Goal: Information Seeking & Learning: Learn about a topic

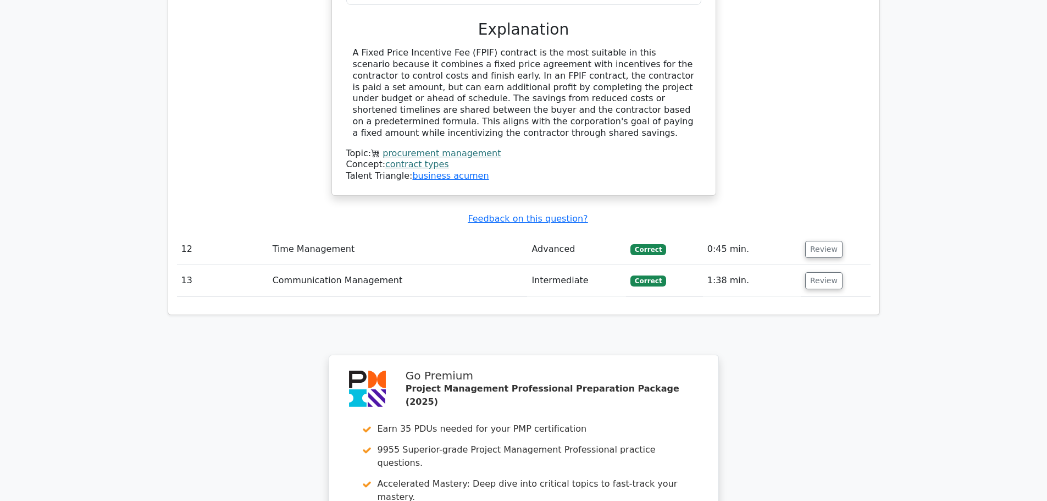
scroll to position [3224, 0]
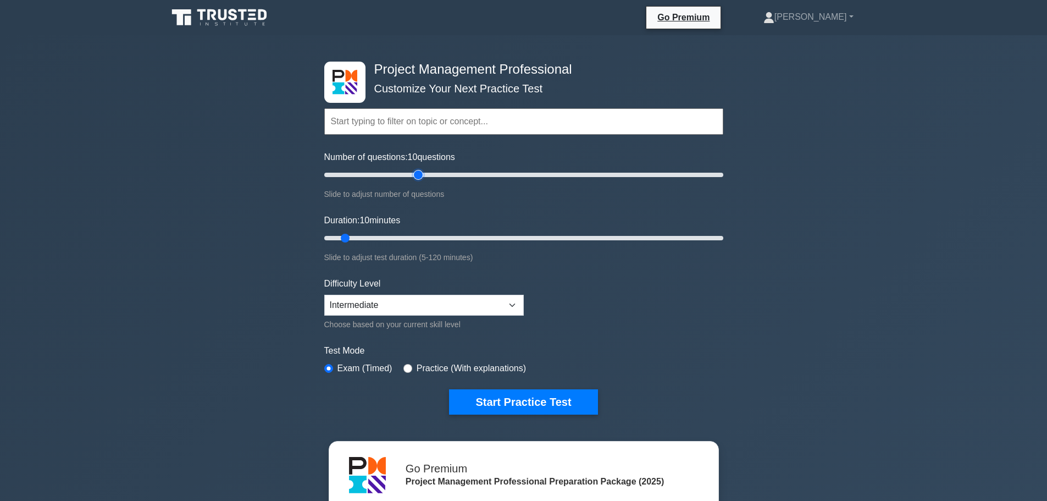
click at [423, 177] on input "Number of questions: 10 questions" at bounding box center [523, 174] width 399 height 13
click at [409, 174] on input "Number of questions: 45 questions" at bounding box center [523, 174] width 399 height 13
type input "35"
click at [387, 174] on input "Number of questions: 45 questions" at bounding box center [523, 174] width 399 height 13
click at [396, 235] on input "Duration: 10 minutes" at bounding box center [523, 237] width 399 height 13
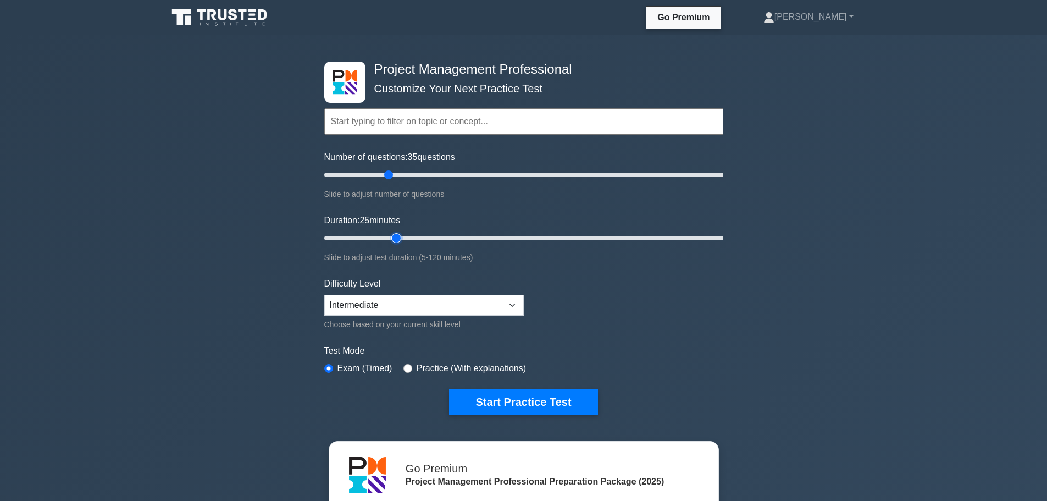
click at [403, 236] on input "Duration: 25 minutes" at bounding box center [523, 237] width 399 height 13
type input "30"
click at [408, 236] on input "Duration: 25 minutes" at bounding box center [523, 237] width 399 height 13
click at [513, 401] on button "Start Practice Test" at bounding box center [523, 401] width 148 height 25
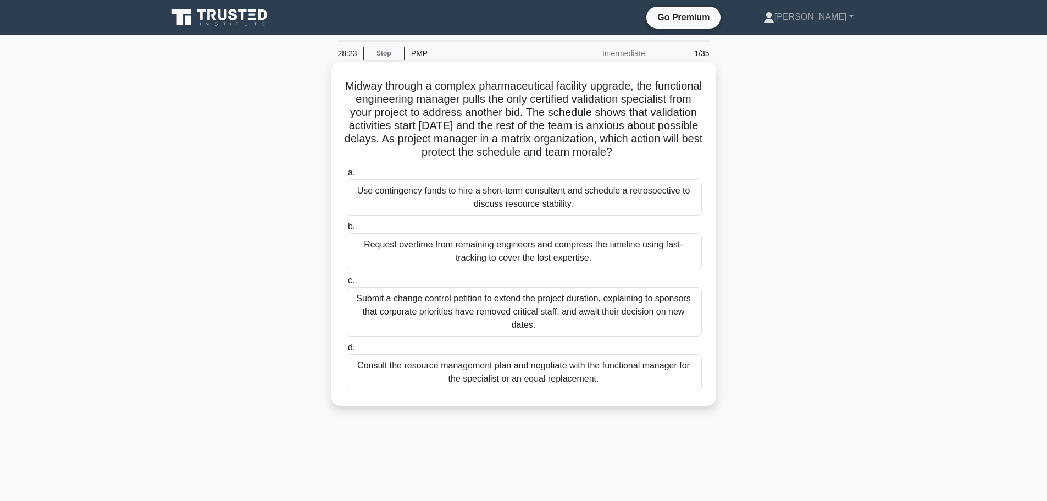
click at [593, 385] on div "Consult the resource management plan and negotiate with the functional manager …" at bounding box center [524, 372] width 356 height 36
click at [346, 351] on input "d. Consult the resource management plan and negotiate with the functional manag…" at bounding box center [346, 347] width 0 height 7
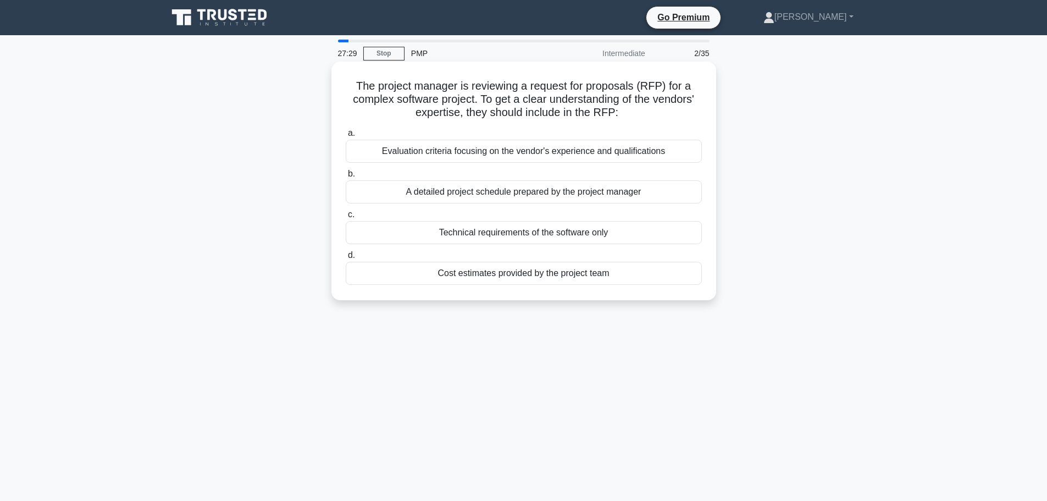
click at [555, 149] on div "Evaluation criteria focusing on the vendor's experience and qualifications" at bounding box center [524, 151] width 356 height 23
click at [346, 137] on input "a. Evaluation criteria focusing on the vendor's experience and qualifications" at bounding box center [346, 133] width 0 height 7
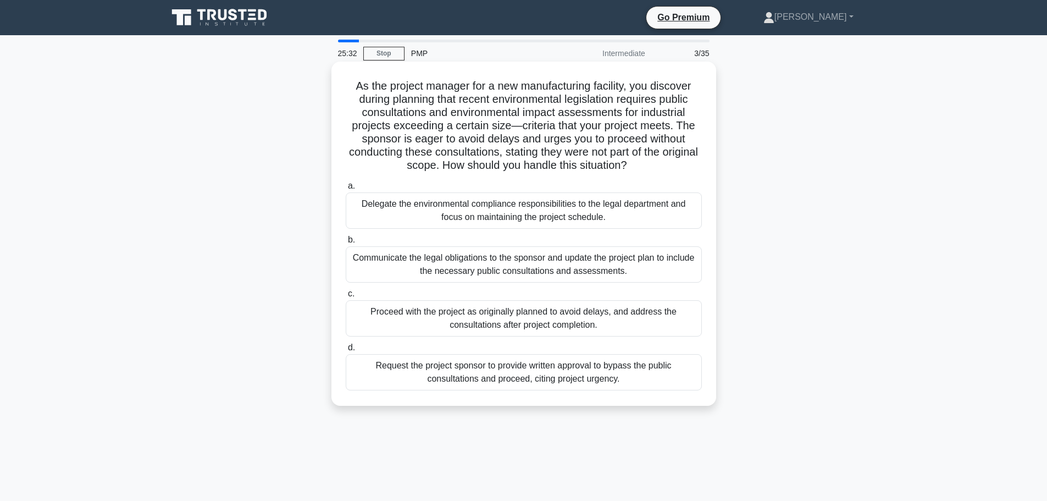
click at [467, 208] on div "Delegate the environmental compliance responsibilities to the legal department …" at bounding box center [524, 210] width 356 height 36
click at [346, 190] on input "a. Delegate the environmental compliance responsibilities to the legal departme…" at bounding box center [346, 185] width 0 height 7
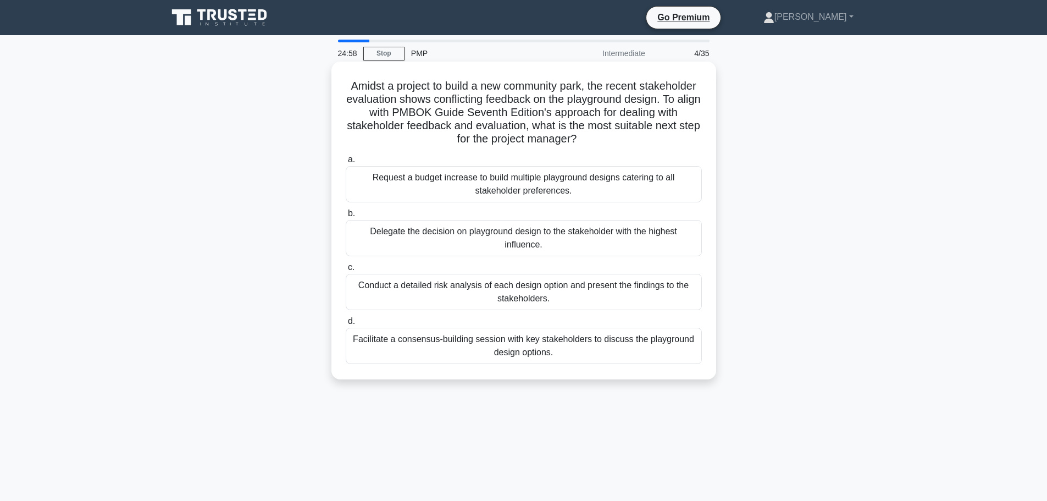
click at [494, 300] on div "Conduct a detailed risk analysis of each design option and present the findings…" at bounding box center [524, 292] width 356 height 36
click at [346, 271] on input "c. Conduct a detailed risk analysis of each design option and present the findi…" at bounding box center [346, 267] width 0 height 7
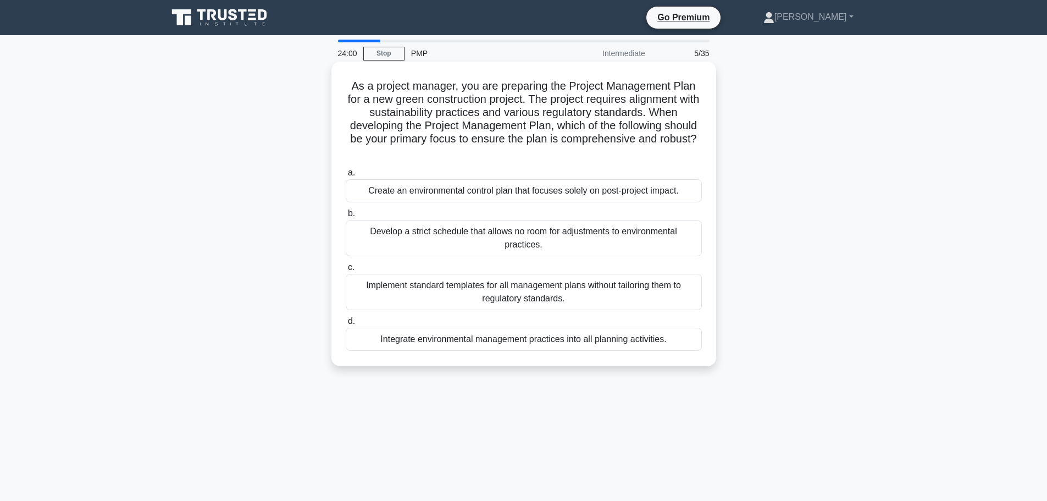
click at [459, 341] on div "Integrate environmental management practices into all planning activities." at bounding box center [524, 339] width 356 height 23
click at [346, 325] on input "d. Integrate environmental management practices into all planning activities." at bounding box center [346, 321] width 0 height 7
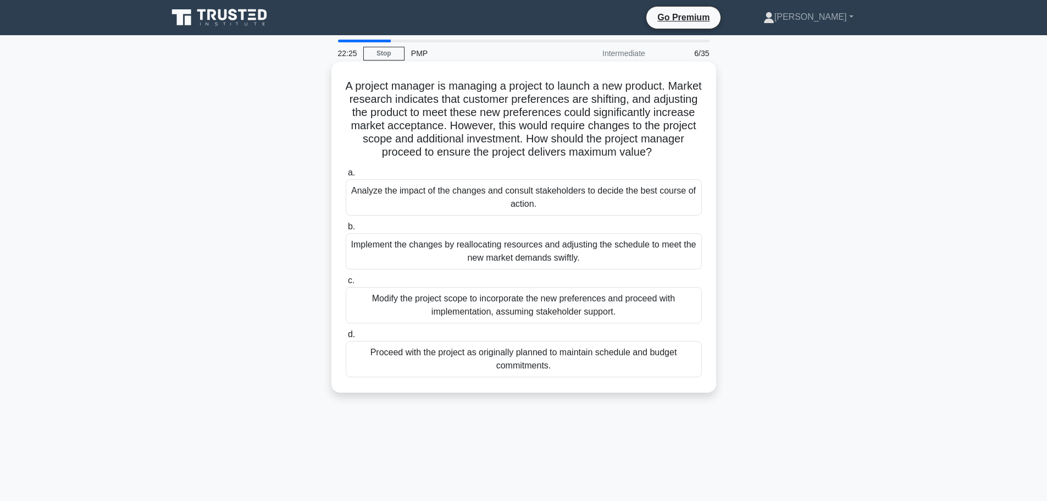
click at [589, 243] on div "Implement the changes by reallocating resources and adjusting the schedule to m…" at bounding box center [524, 251] width 356 height 36
click at [346, 230] on input "b. Implement the changes by reallocating resources and adjusting the schedule t…" at bounding box center [346, 226] width 0 height 7
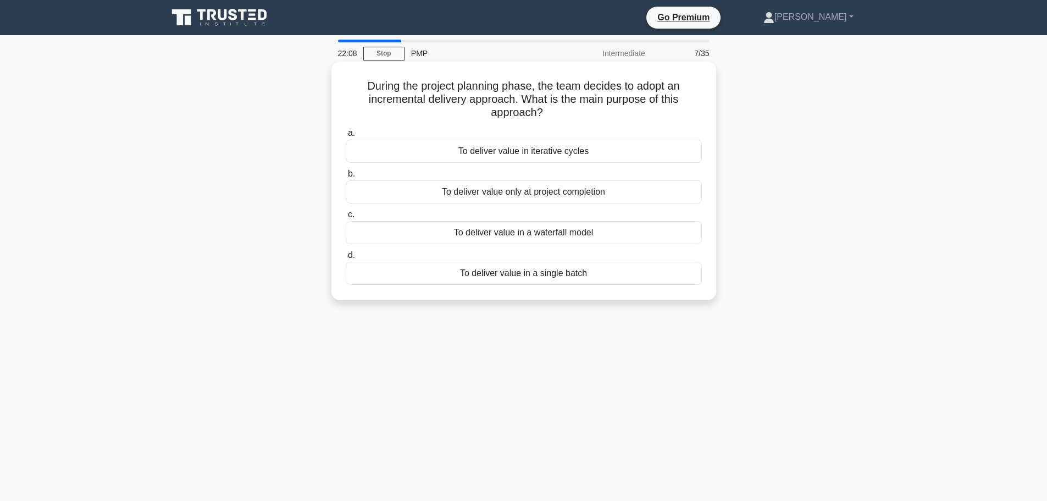
click at [520, 155] on div "To deliver value in iterative cycles" at bounding box center [524, 151] width 356 height 23
click at [346, 137] on input "a. To deliver value in iterative cycles" at bounding box center [346, 133] width 0 height 7
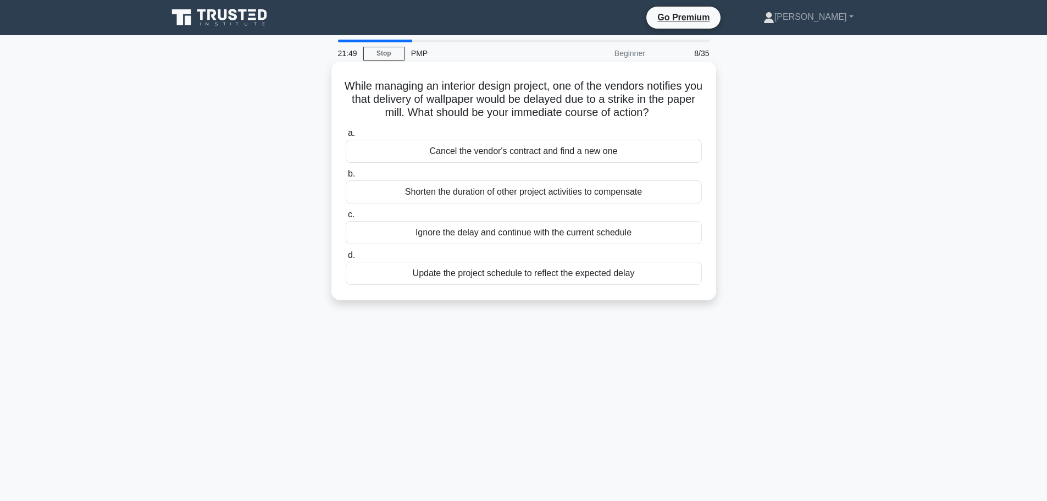
click at [558, 278] on div "Update the project schedule to reflect the expected delay" at bounding box center [524, 273] width 356 height 23
click at [346, 259] on input "d. Update the project schedule to reflect the expected delay" at bounding box center [346, 255] width 0 height 7
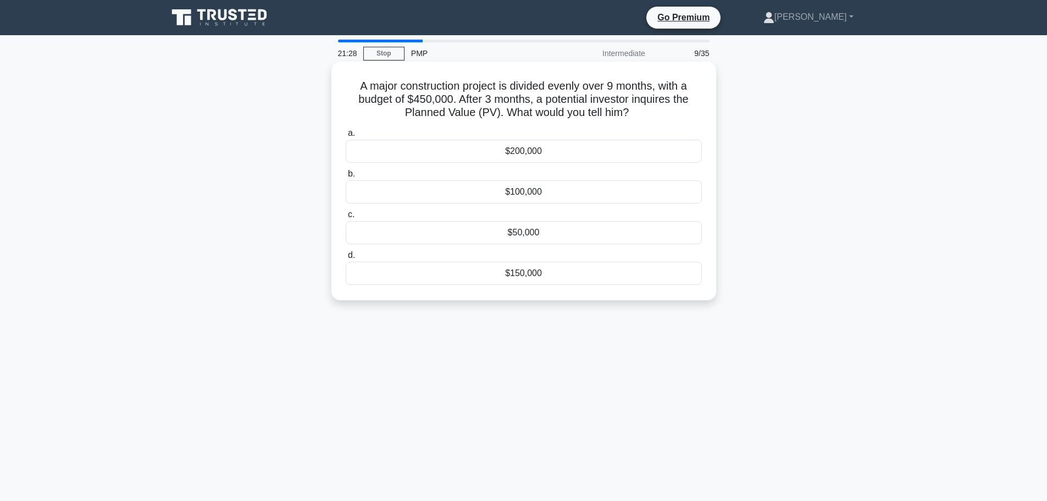
click at [535, 226] on div "$50,000" at bounding box center [524, 232] width 356 height 23
click at [346, 218] on input "c. $50,000" at bounding box center [346, 214] width 0 height 7
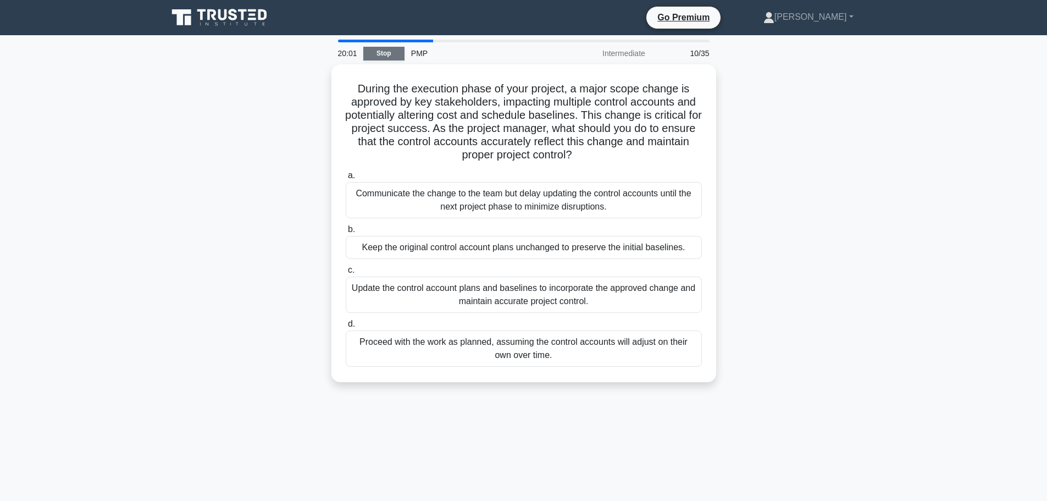
click at [382, 49] on link "Stop" at bounding box center [383, 54] width 41 height 14
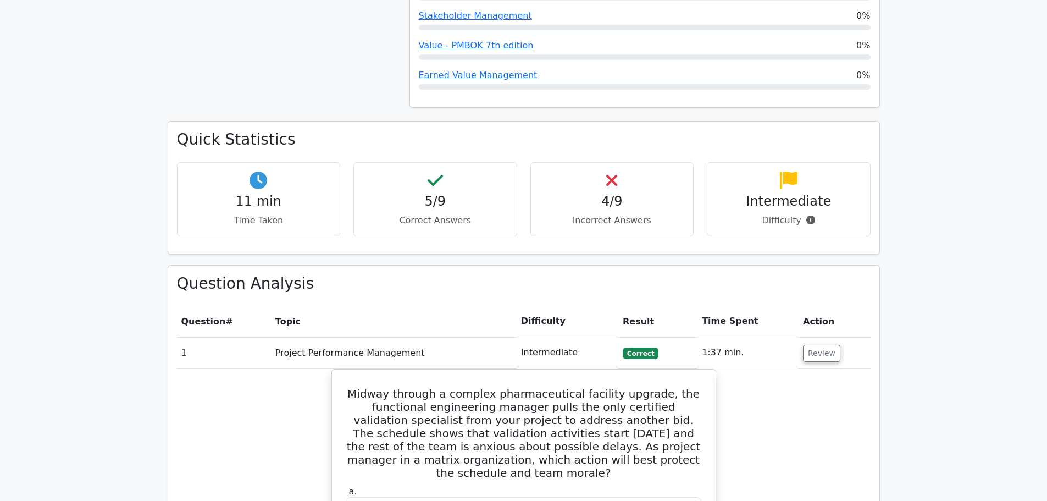
scroll to position [715, 0]
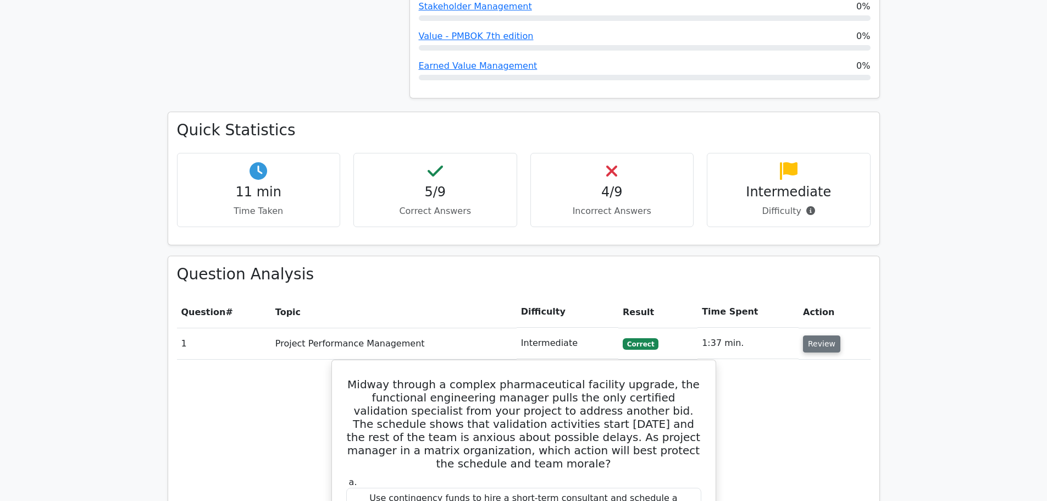
click at [813, 335] on button "Review" at bounding box center [821, 343] width 37 height 17
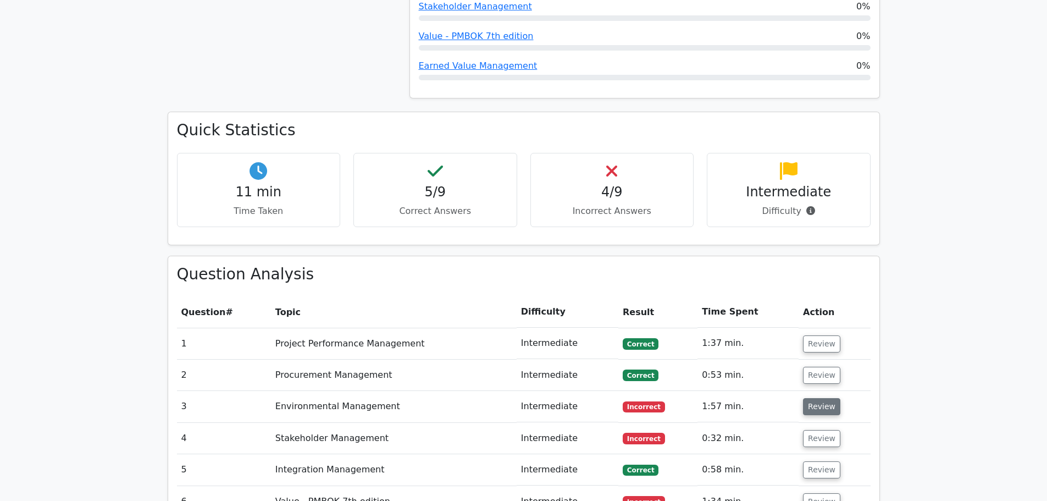
click at [829, 398] on button "Review" at bounding box center [821, 406] width 37 height 17
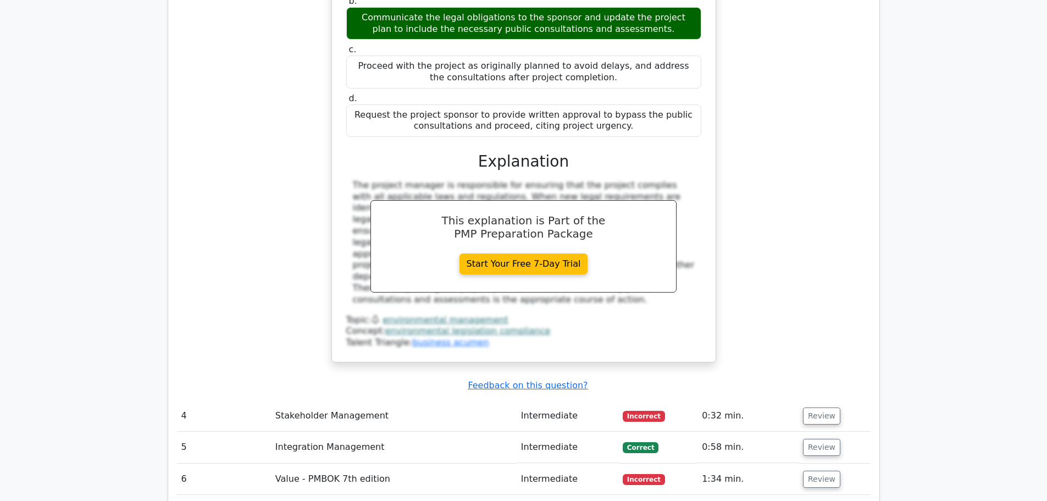
scroll to position [1374, 0]
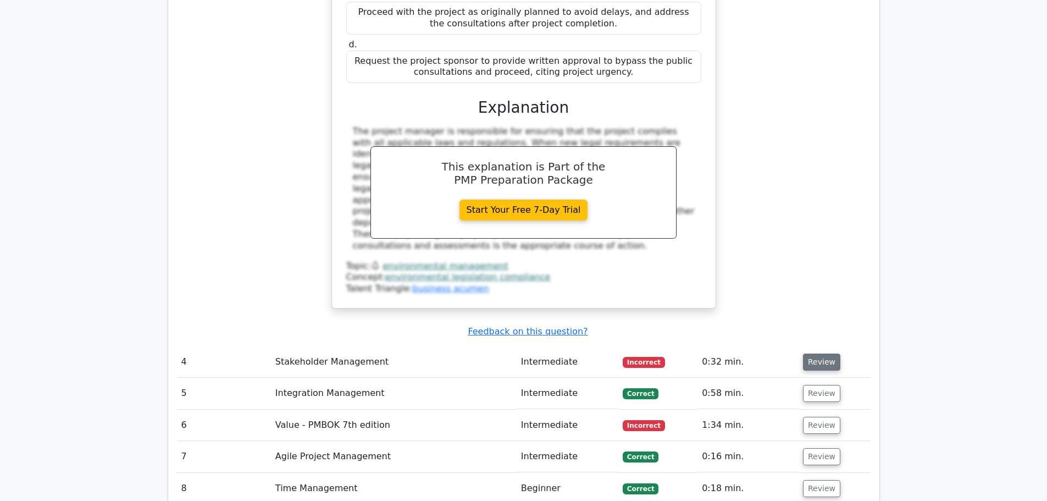
click at [823, 353] on button "Review" at bounding box center [821, 361] width 37 height 17
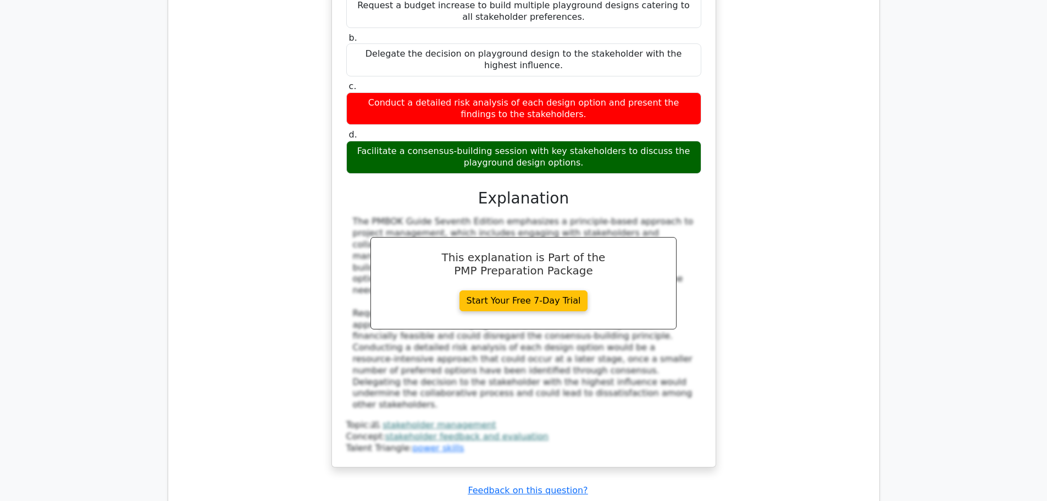
scroll to position [1924, 0]
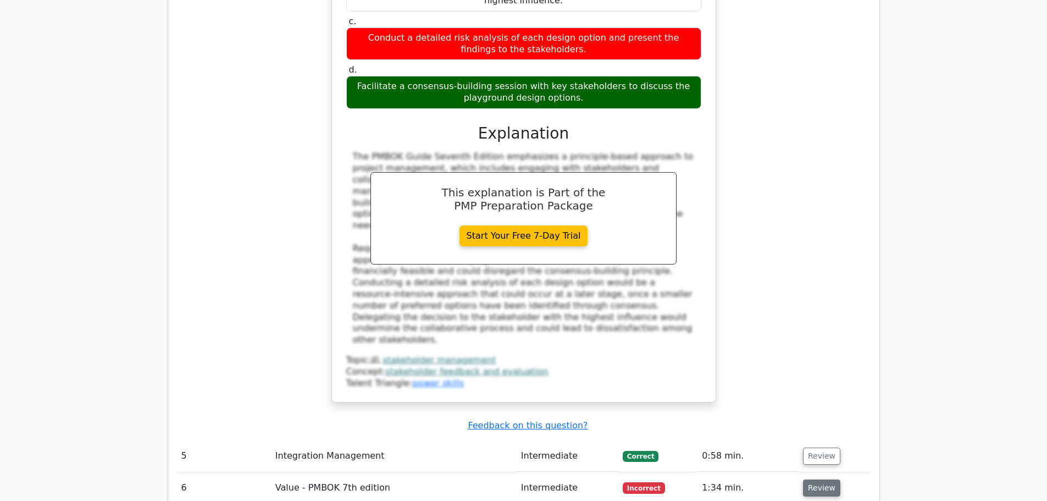
click at [822, 479] on button "Review" at bounding box center [821, 487] width 37 height 17
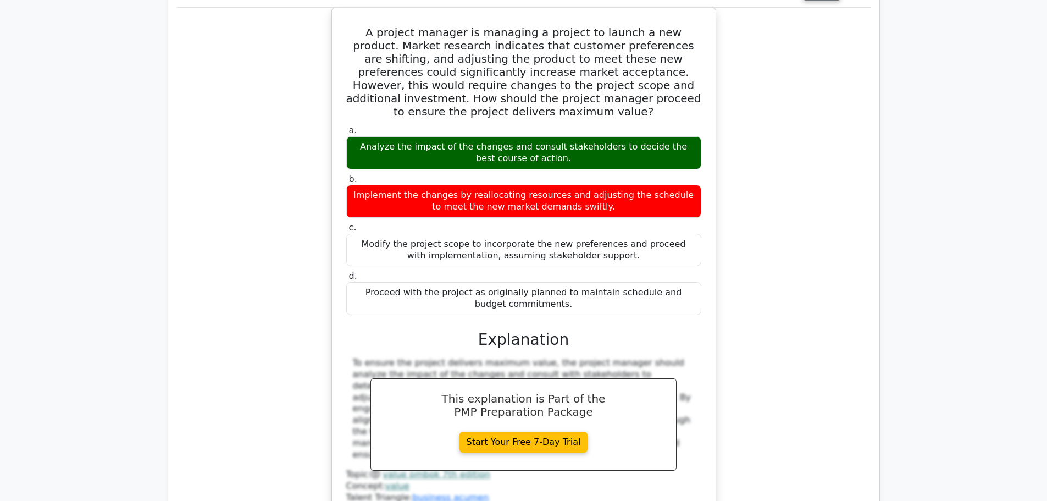
scroll to position [2583, 0]
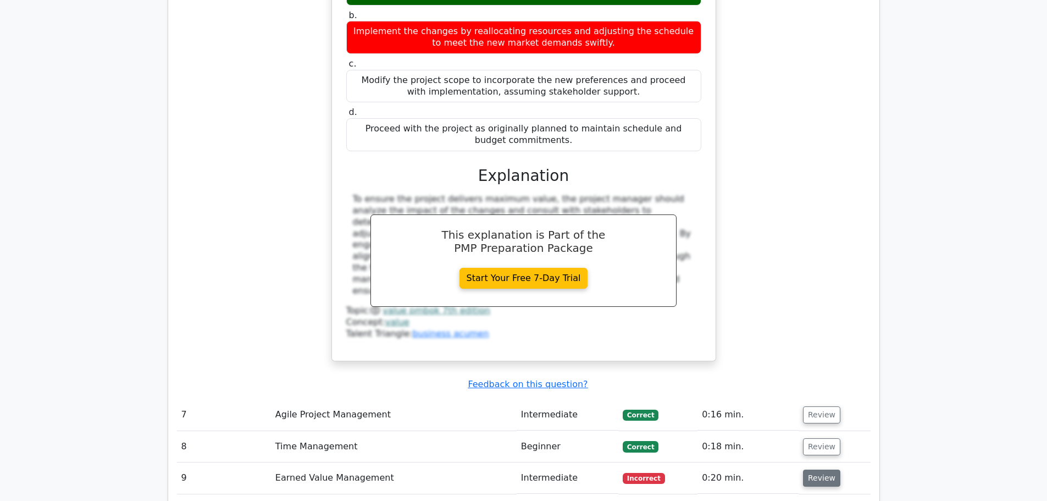
click at [809, 469] on button "Review" at bounding box center [821, 477] width 37 height 17
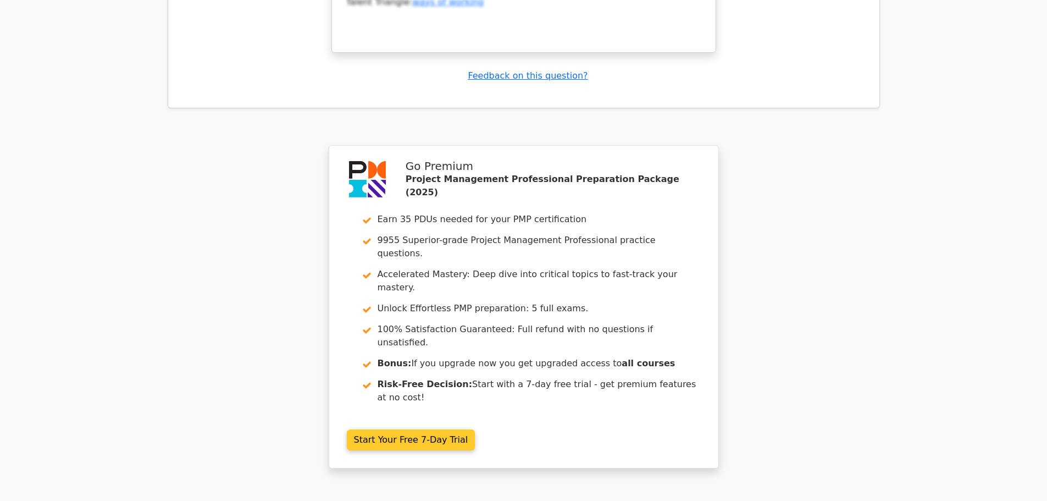
scroll to position [3478, 0]
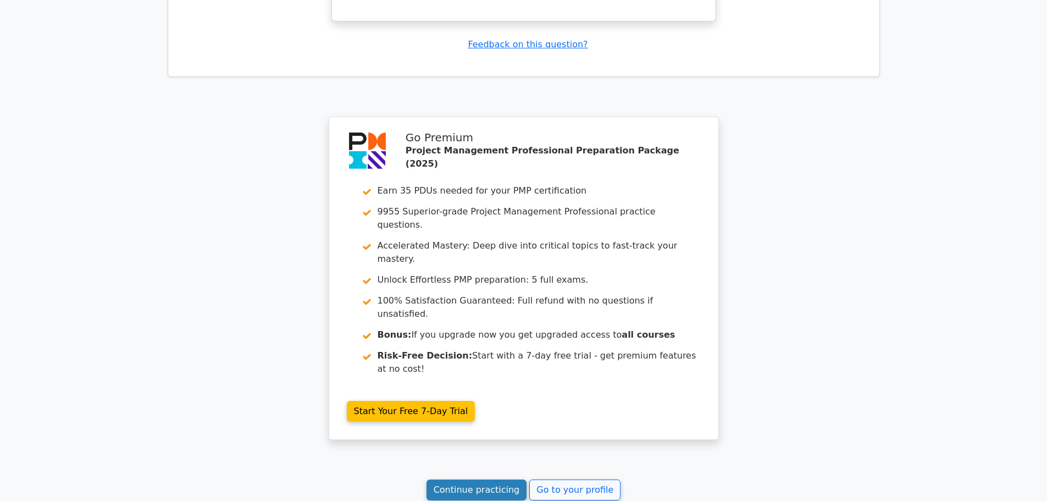
click at [497, 479] on link "Continue practicing" at bounding box center [477, 489] width 101 height 21
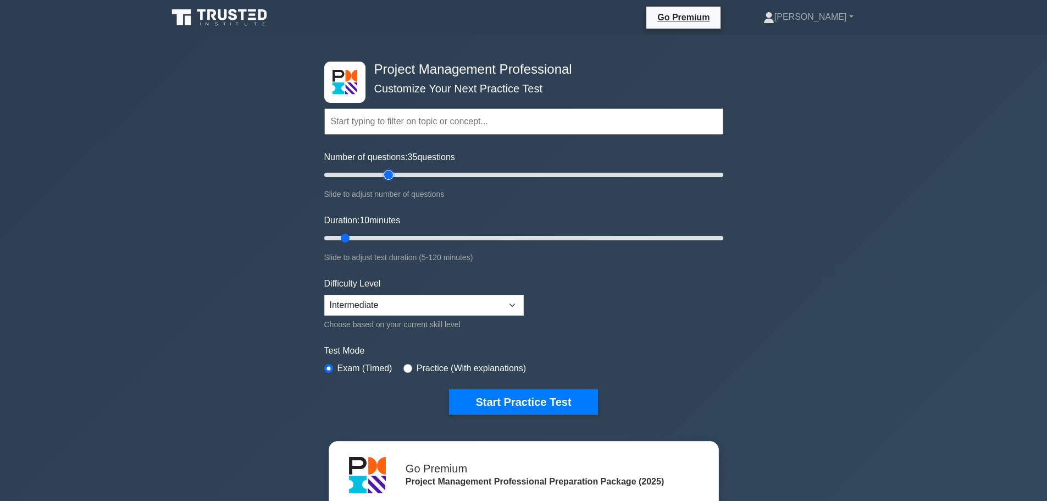
type input "35"
click at [391, 173] on input "Number of questions: 35 questions" at bounding box center [523, 174] width 399 height 13
click at [379, 236] on input "Duration: 20 minutes" at bounding box center [523, 237] width 399 height 13
click at [387, 239] on input "Duration: 20 minutes" at bounding box center [523, 237] width 399 height 13
click at [390, 236] on input "Duration: 25 minutes" at bounding box center [523, 237] width 399 height 13
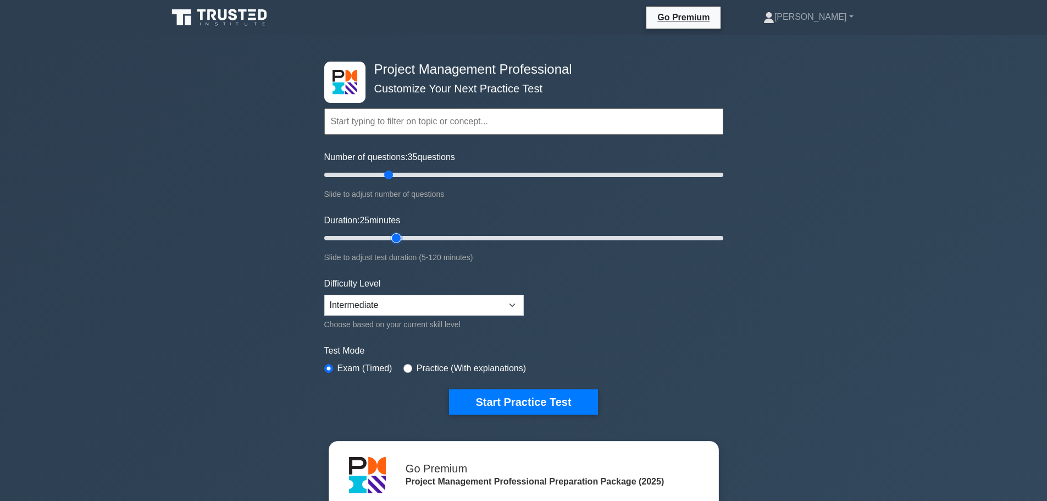
click at [402, 236] on input "Duration: 25 minutes" at bounding box center [523, 237] width 399 height 13
type input "30"
click at [411, 235] on input "Duration: 25 minutes" at bounding box center [523, 237] width 399 height 13
click at [503, 406] on button "Start Practice Test" at bounding box center [523, 401] width 148 height 25
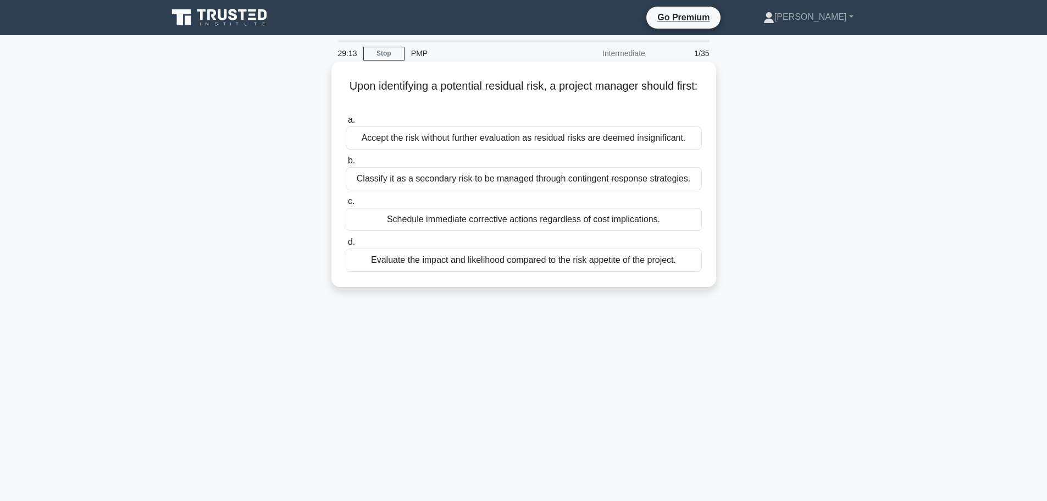
click at [505, 259] on div "Evaluate the impact and likelihood compared to the risk appetite of the project." at bounding box center [524, 259] width 356 height 23
click at [346, 246] on input "d. Evaluate the impact and likelihood compared to the risk appetite of the proj…" at bounding box center [346, 242] width 0 height 7
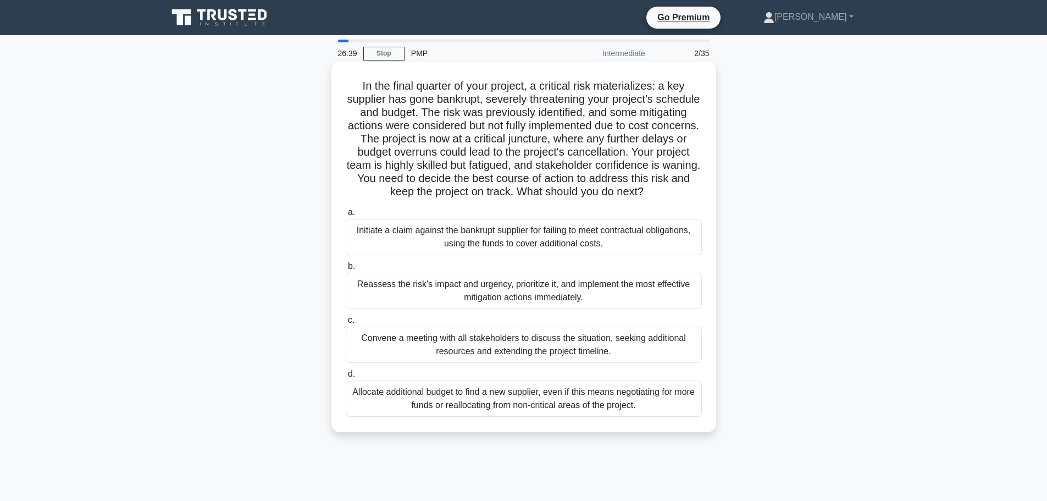
click at [542, 309] on div "Reassess the risk's impact and urgency, prioritize it, and implement the most e…" at bounding box center [524, 291] width 356 height 36
click at [346, 270] on input "b. Reassess the risk's impact and urgency, prioritize it, and implement the mos…" at bounding box center [346, 266] width 0 height 7
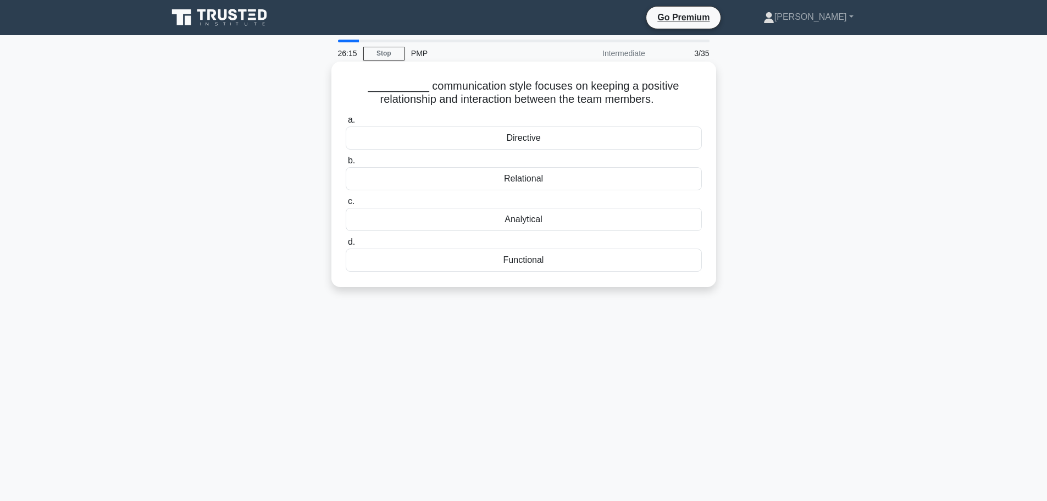
click at [566, 183] on div "Relational" at bounding box center [524, 178] width 356 height 23
click at [346, 164] on input "b. Relational" at bounding box center [346, 160] width 0 height 7
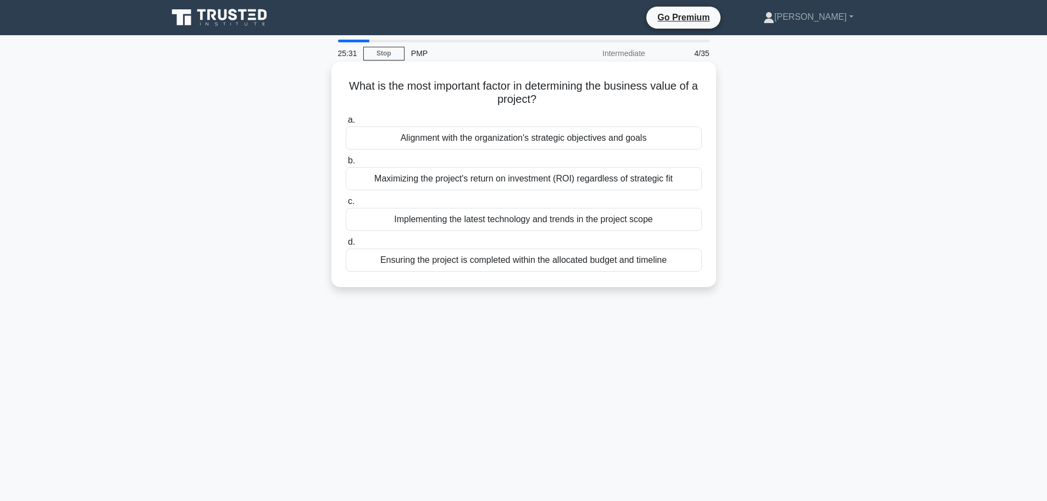
click at [609, 184] on div "Maximizing the project's return on investment (ROI) regardless of strategic fit" at bounding box center [524, 178] width 356 height 23
click at [346, 164] on input "b. Maximizing the project's return on investment (ROI) regardless of strategic …" at bounding box center [346, 160] width 0 height 7
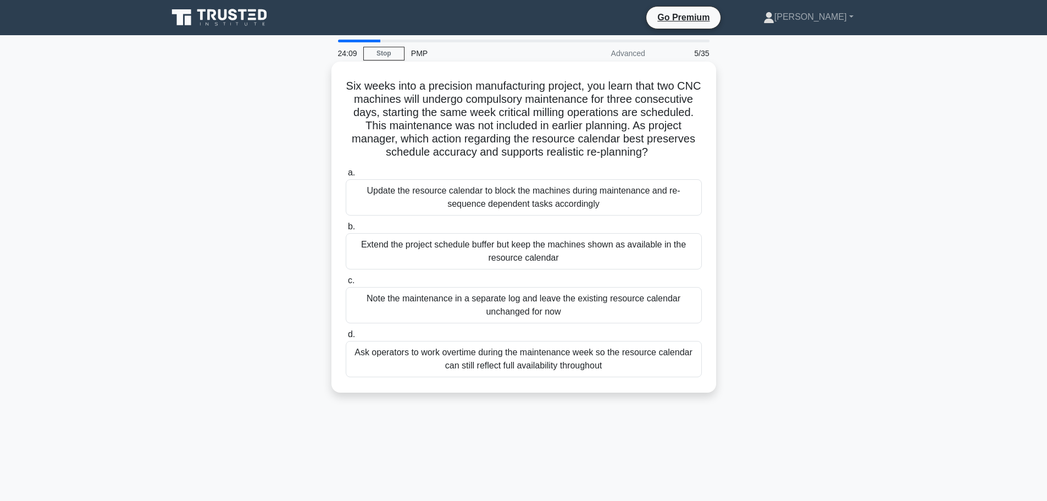
click at [507, 203] on div "Update the resource calendar to block the machines during maintenance and re-se…" at bounding box center [524, 197] width 356 height 36
click at [346, 176] on input "a. Update the resource calendar to block the machines during maintenance and re…" at bounding box center [346, 172] width 0 height 7
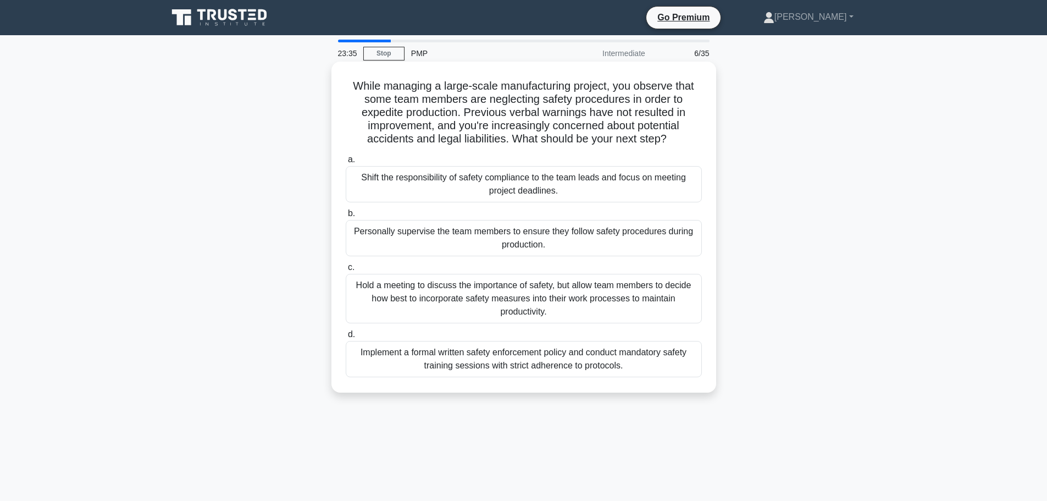
click at [533, 359] on div "Implement a formal written safety enforcement policy and conduct mandatory safe…" at bounding box center [524, 359] width 356 height 36
click at [346, 338] on input "d. Implement a formal written safety enforcement policy and conduct mandatory s…" at bounding box center [346, 334] width 0 height 7
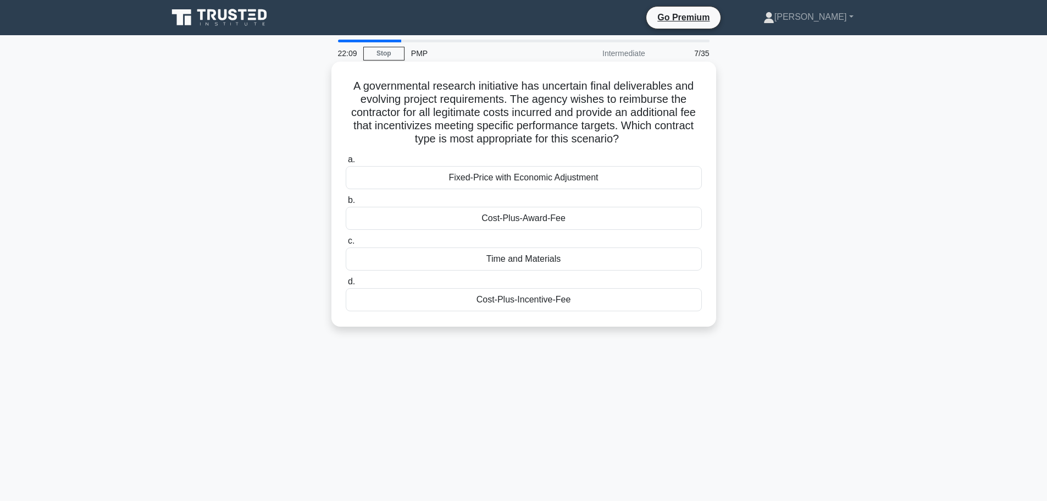
click at [539, 307] on div "Cost-Plus-Incentive-Fee" at bounding box center [524, 299] width 356 height 23
click at [346, 285] on input "d. Cost-Plus-Incentive-Fee" at bounding box center [346, 281] width 0 height 7
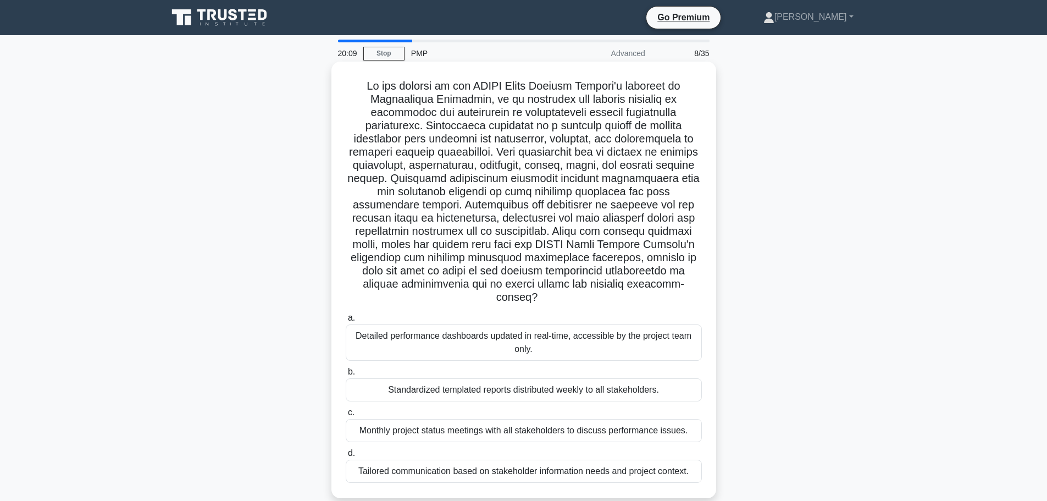
click at [663, 473] on div "Tailored communication based on stakeholder information needs and project conte…" at bounding box center [524, 470] width 356 height 23
click at [346, 457] on input "d. Tailored communication based on stakeholder information needs and project co…" at bounding box center [346, 453] width 0 height 7
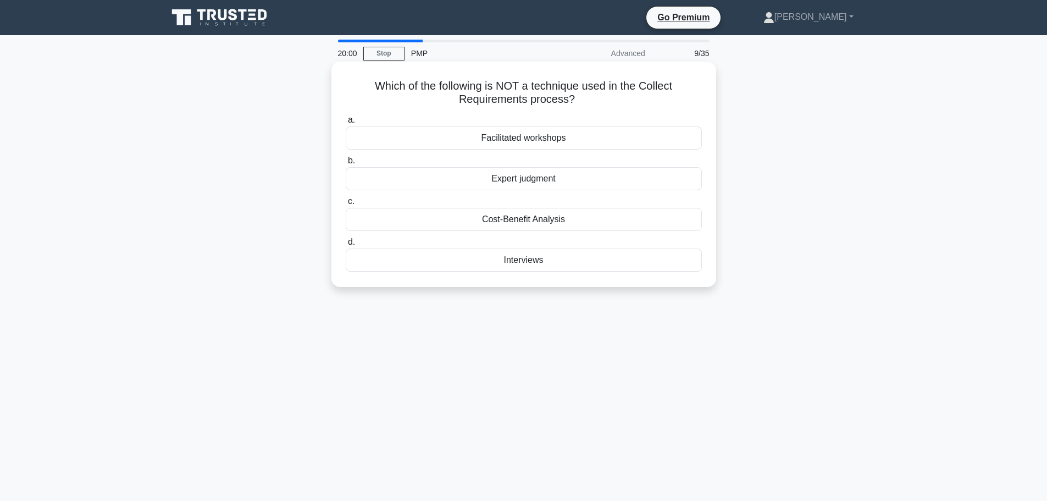
click at [539, 224] on div "Cost-Benefit Analysis" at bounding box center [524, 219] width 356 height 23
click at [346, 205] on input "c. Cost-Benefit Analysis" at bounding box center [346, 201] width 0 height 7
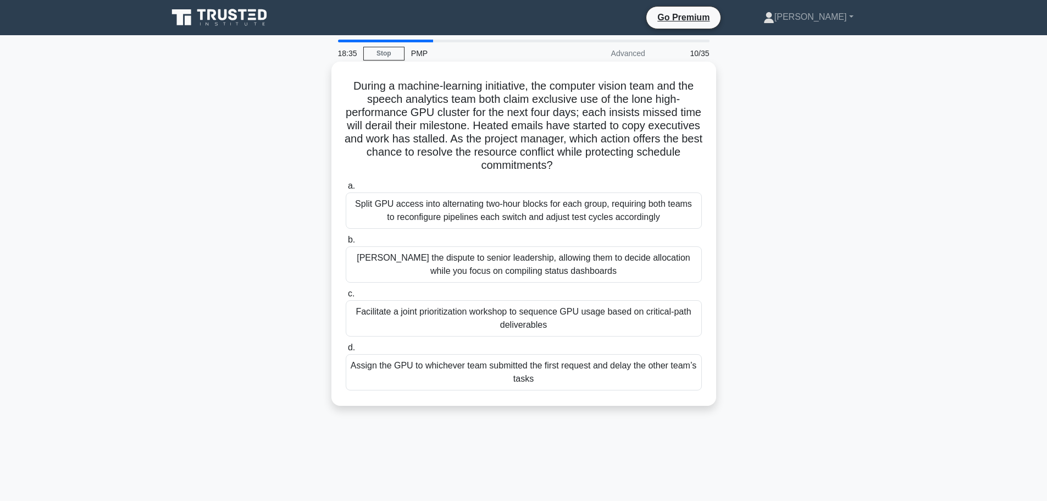
click at [597, 322] on div "Facilitate a joint prioritization workshop to sequence GPU usage based on criti…" at bounding box center [524, 318] width 356 height 36
click at [346, 297] on input "c. Facilitate a joint prioritization workshop to sequence GPU usage based on cr…" at bounding box center [346, 293] width 0 height 7
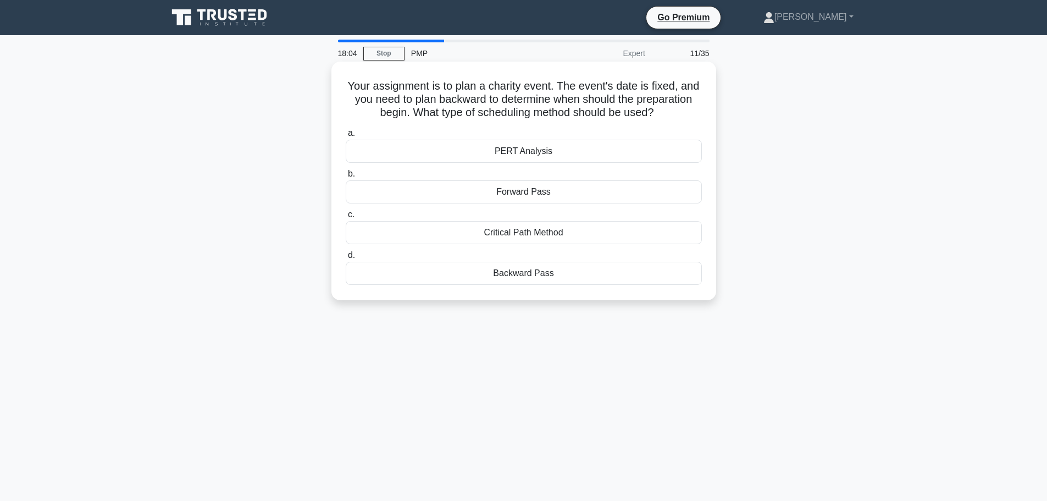
click at [524, 275] on div "Backward Pass" at bounding box center [524, 273] width 356 height 23
click at [346, 259] on input "d. Backward Pass" at bounding box center [346, 255] width 0 height 7
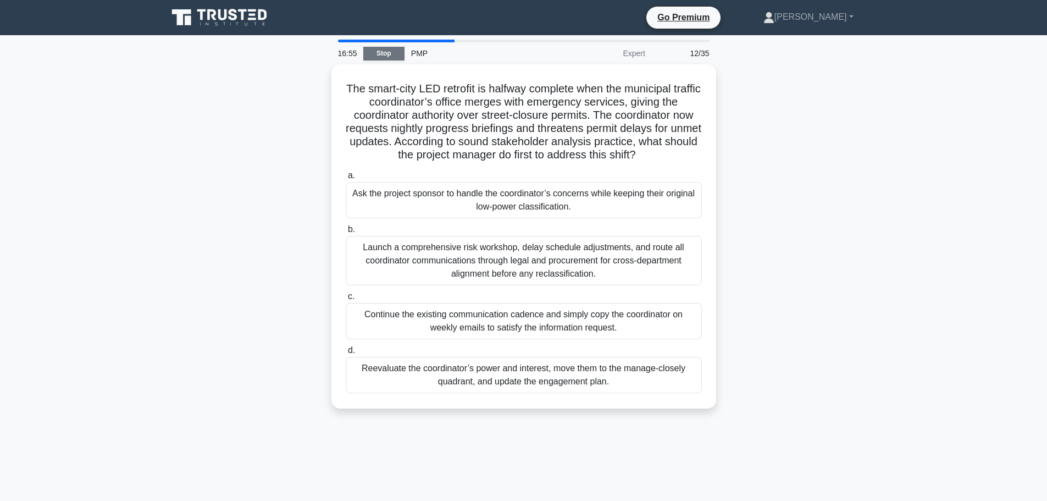
click at [382, 51] on link "Stop" at bounding box center [383, 54] width 41 height 14
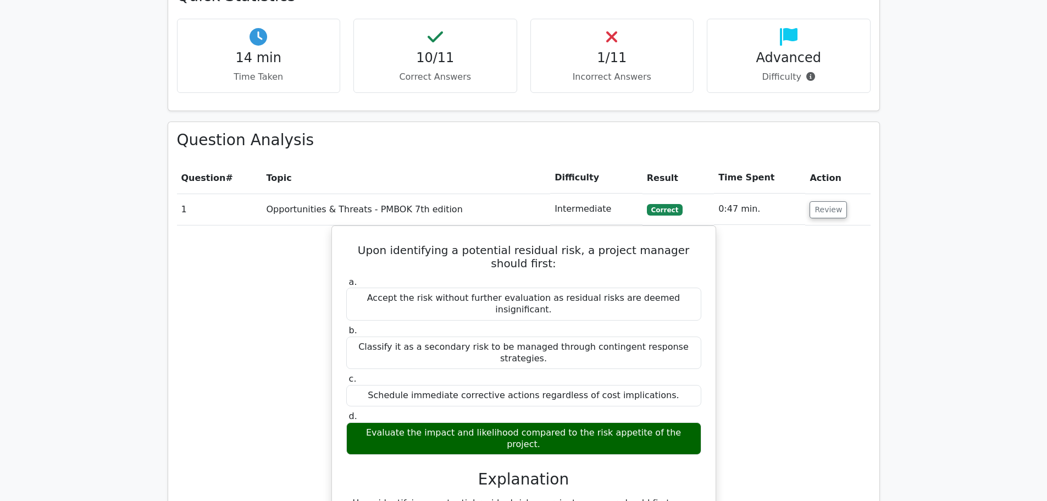
scroll to position [879, 0]
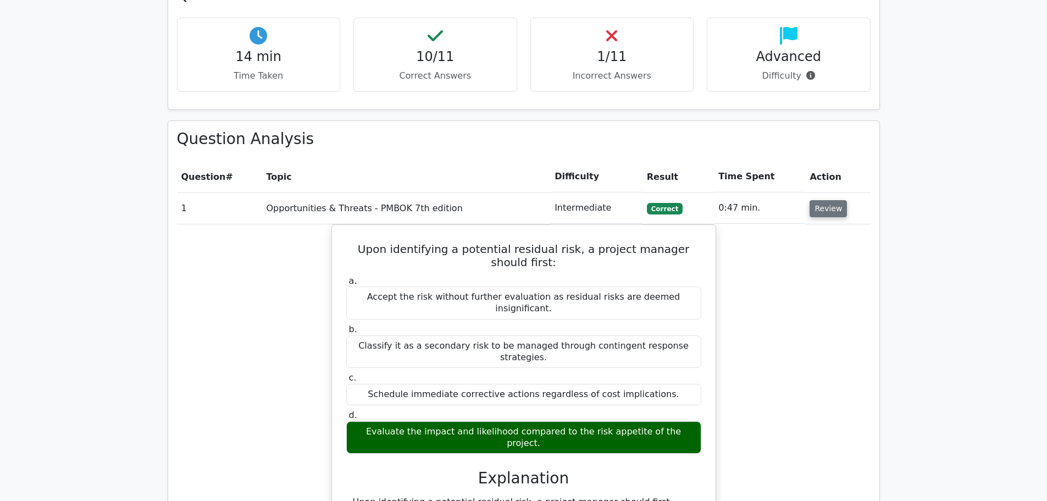
click at [823, 200] on button "Review" at bounding box center [828, 208] width 37 height 17
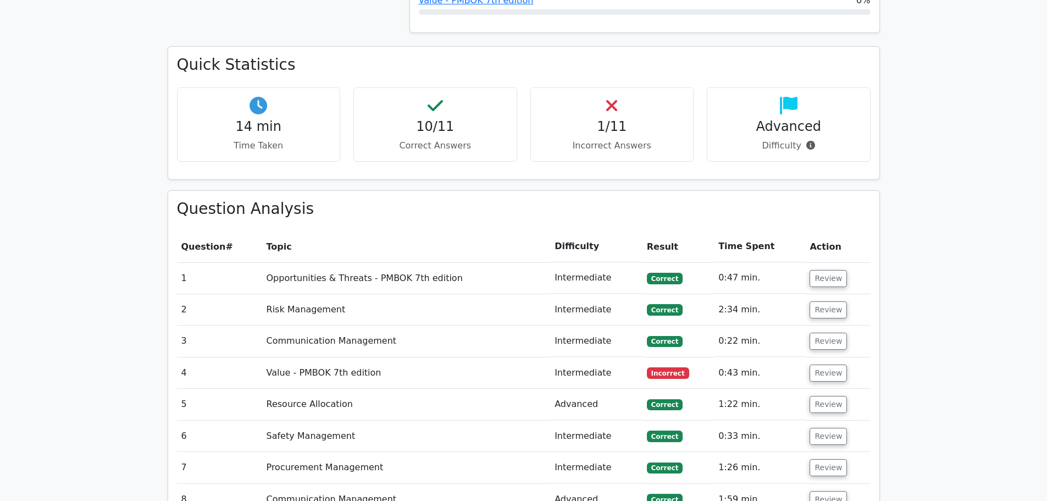
scroll to position [824, 0]
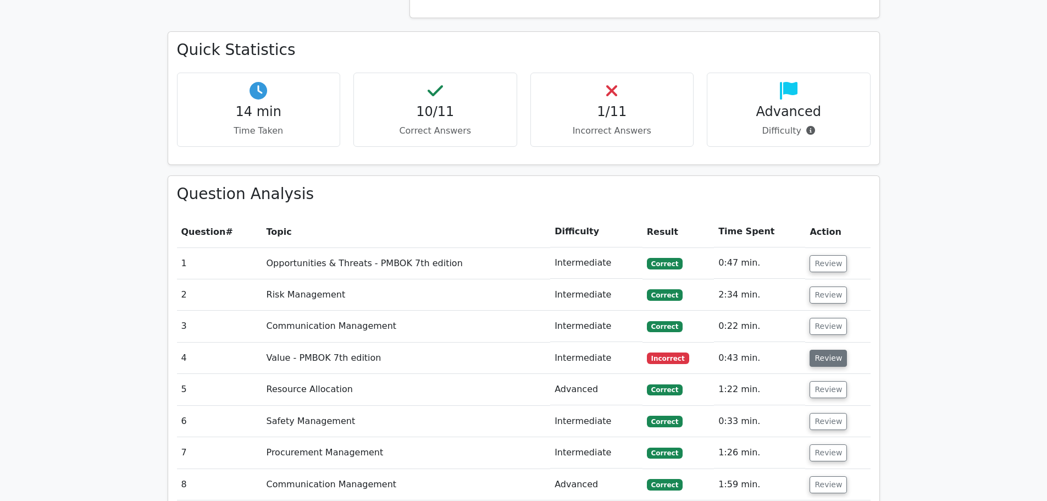
click at [827, 350] on button "Review" at bounding box center [828, 358] width 37 height 17
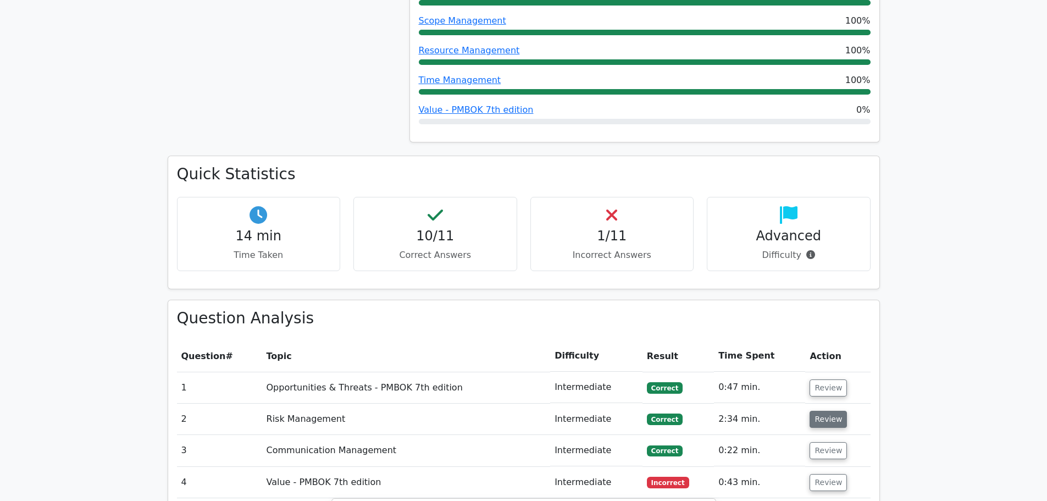
scroll to position [715, 0]
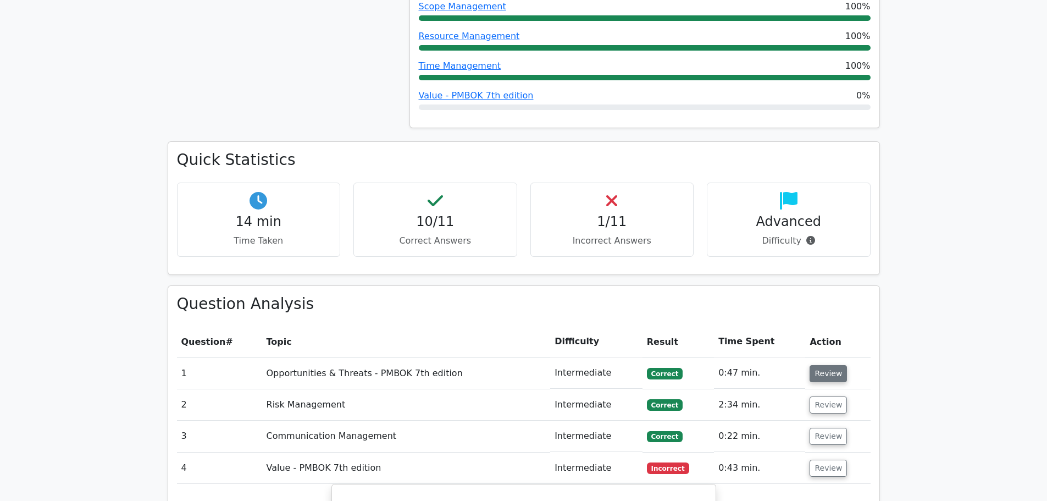
click at [821, 365] on button "Review" at bounding box center [828, 373] width 37 height 17
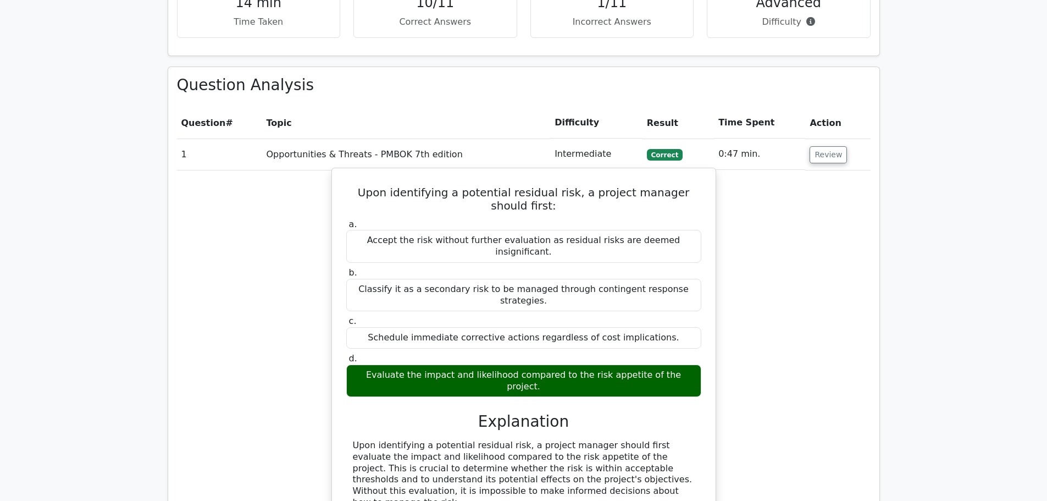
scroll to position [934, 0]
